Goal: Check status: Check status

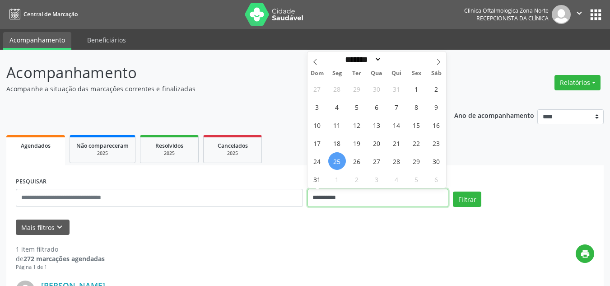
click at [352, 194] on input "**********" at bounding box center [378, 198] width 141 height 18
click at [340, 159] on span "25" at bounding box center [337, 161] width 18 height 18
type input "**********"
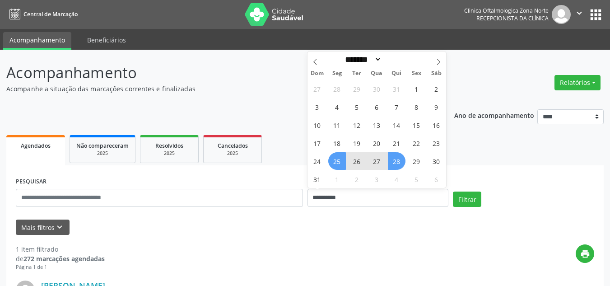
click at [390, 164] on span "28" at bounding box center [397, 161] width 18 height 18
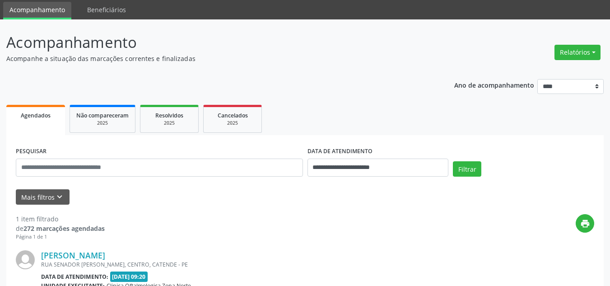
scroll to position [136, 0]
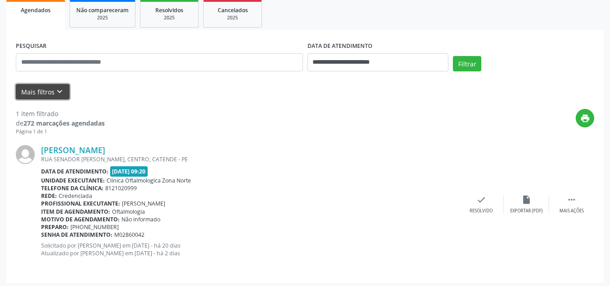
click at [46, 94] on button "Mais filtros keyboard_arrow_down" at bounding box center [43, 92] width 54 height 16
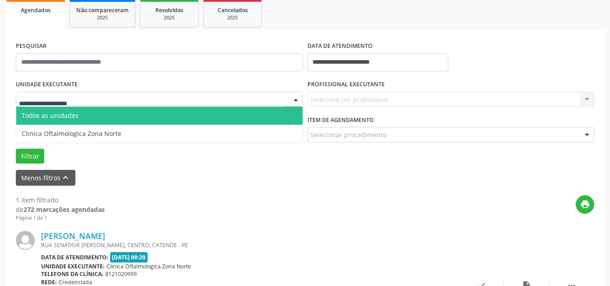
click at [89, 101] on div at bounding box center [159, 99] width 287 height 15
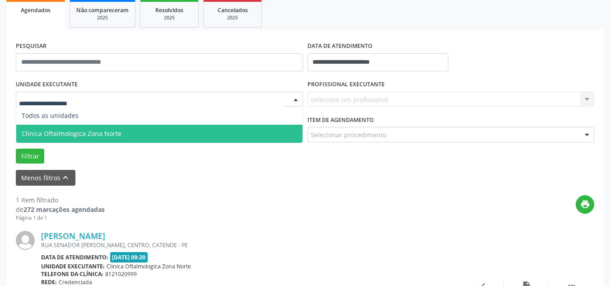
drag, startPoint x: 75, startPoint y: 123, endPoint x: 75, endPoint y: 128, distance: 5.4
click at [75, 128] on ul "Todos as unidades Clinica Oftalmologica Zona Norte Nenhum resultado encontrado …" at bounding box center [159, 125] width 286 height 36
click at [259, 135] on span "Clinica Oftalmologica Zona Norte" at bounding box center [159, 134] width 286 height 18
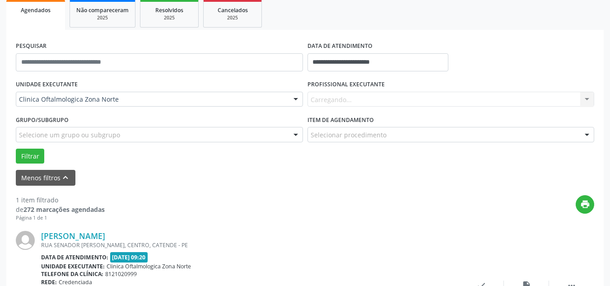
click at [363, 96] on div "Carregando... Nenhum resultado encontrado para: " " Não há nenhuma opção para s…" at bounding box center [451, 99] width 287 height 15
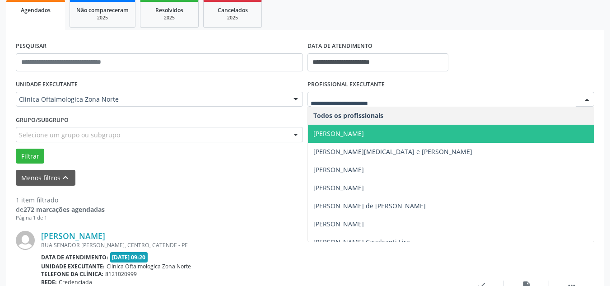
click at [362, 133] on span "[PERSON_NAME]" at bounding box center [339, 133] width 51 height 9
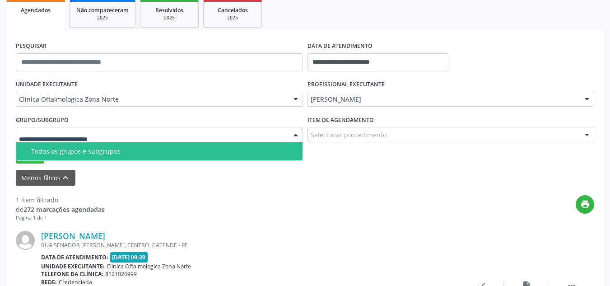
click at [47, 152] on div "Todos os grupos e subgrupos" at bounding box center [164, 151] width 266 height 7
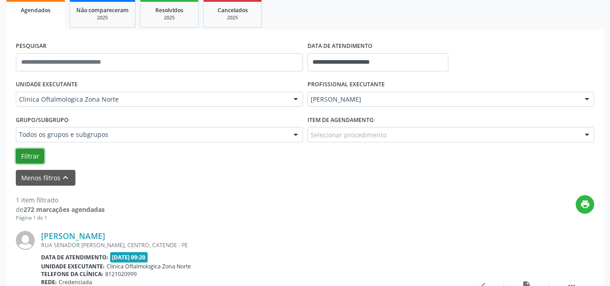
drag, startPoint x: 38, startPoint y: 155, endPoint x: 118, endPoint y: 168, distance: 81.6
click at [38, 155] on button "Filtrar" at bounding box center [30, 156] width 28 height 15
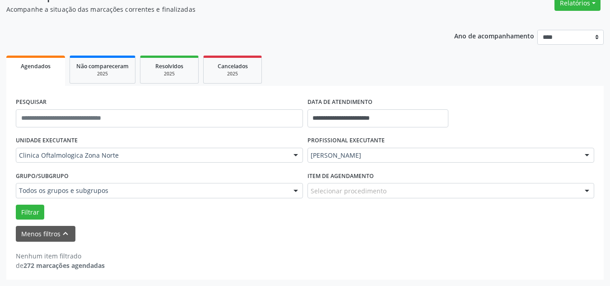
scroll to position [80, 0]
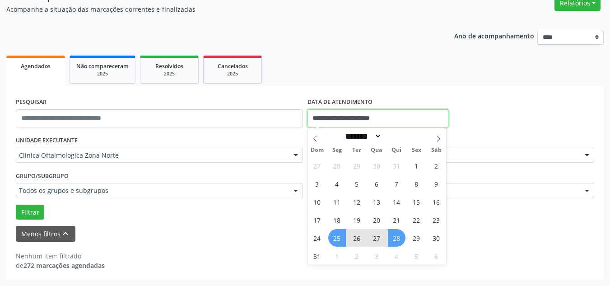
click at [345, 120] on input "**********" at bounding box center [378, 118] width 141 height 18
click at [333, 257] on span "1" at bounding box center [337, 256] width 18 height 18
type input "**********"
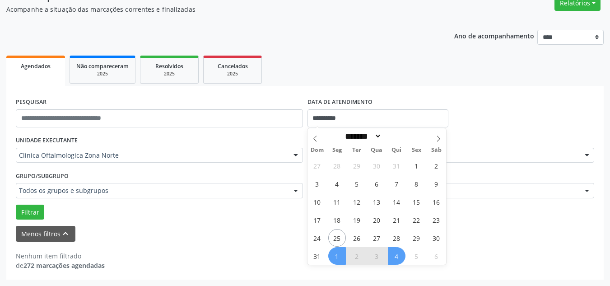
click at [393, 256] on span "4" at bounding box center [397, 256] width 18 height 18
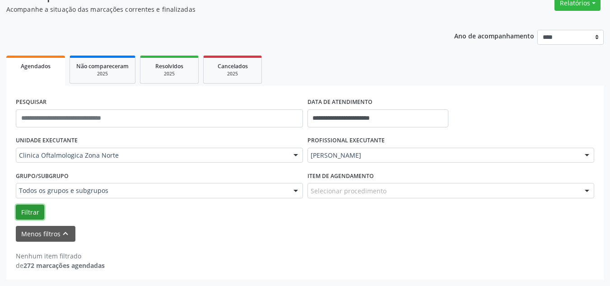
click at [37, 210] on button "Filtrar" at bounding box center [30, 212] width 28 height 15
